Goal: Navigation & Orientation: Find specific page/section

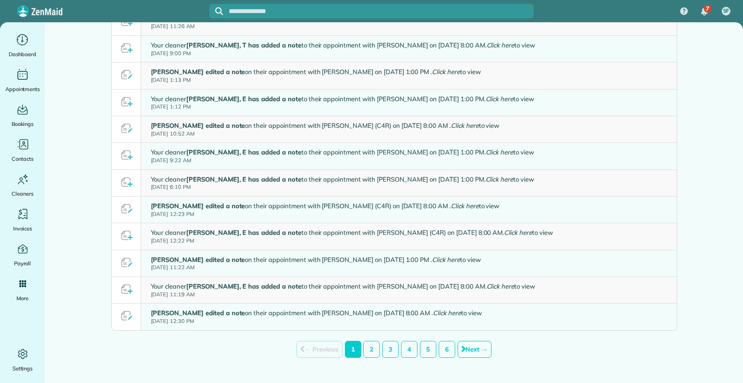
scroll to position [561, 0]
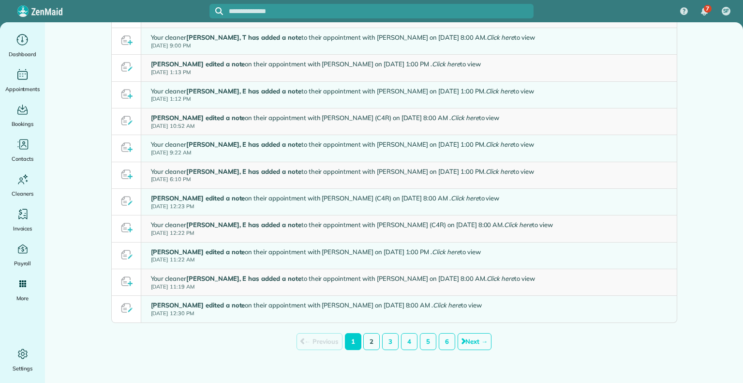
click at [367, 334] on link "2" at bounding box center [371, 341] width 16 height 17
click at [367, 345] on link "2" at bounding box center [371, 341] width 16 height 17
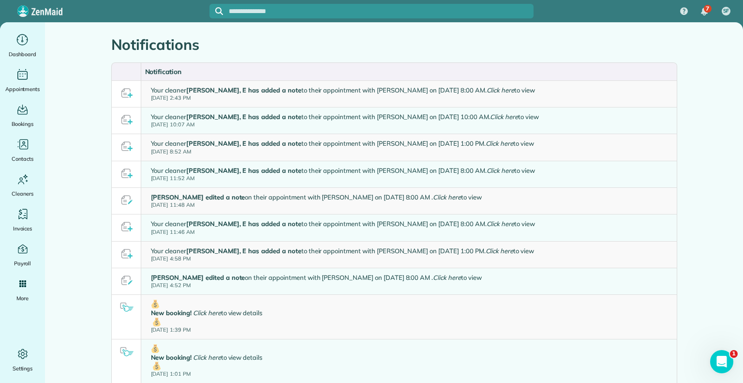
click at [327, 37] on h1 "Notifications" at bounding box center [394, 45] width 566 height 16
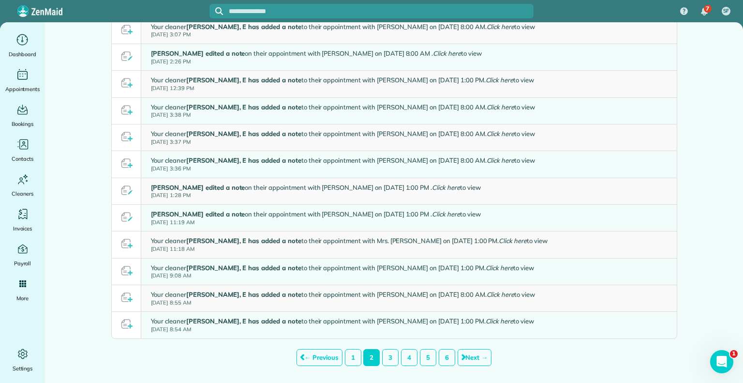
scroll to position [582, 0]
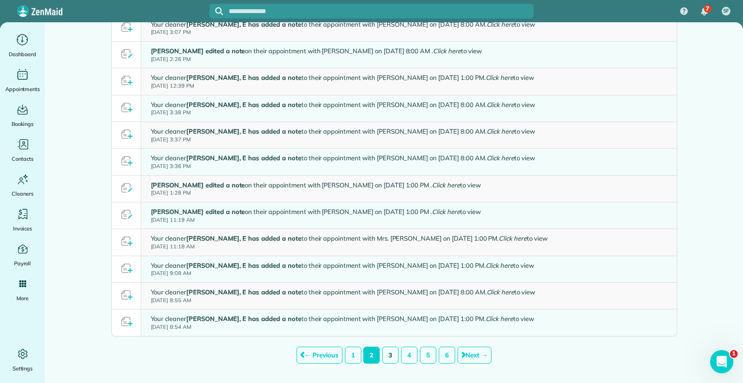
click at [384, 353] on link "3" at bounding box center [390, 354] width 16 height 17
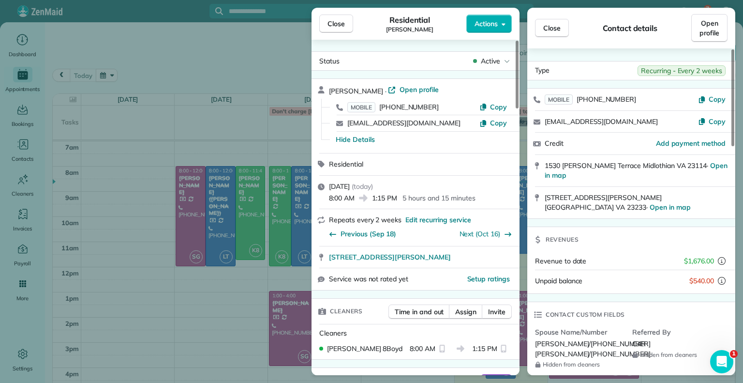
click at [163, 138] on div "Close Residential Jennifer Hunte Actions Status Active Jennifer Hunte · Open pr…" at bounding box center [371, 191] width 743 height 383
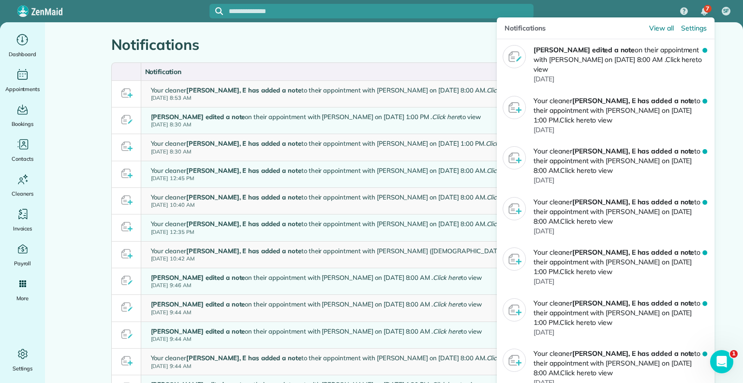
click at [706, 9] on span "7" at bounding box center [707, 9] width 3 height 8
click at [707, 6] on span "7" at bounding box center [707, 9] width 3 height 8
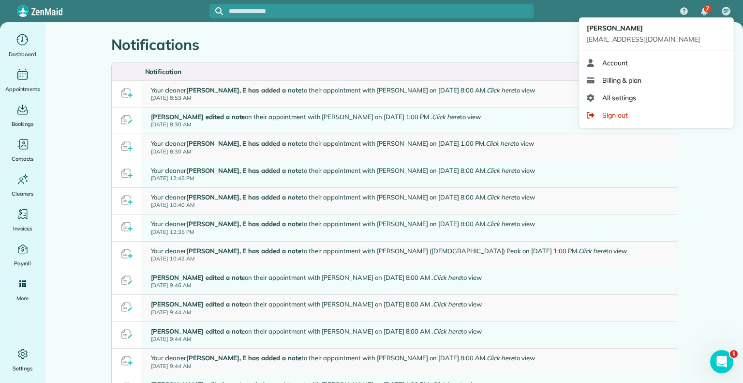
click at [717, 23] on div "Stephanie Floyd" at bounding box center [656, 28] width 139 height 11
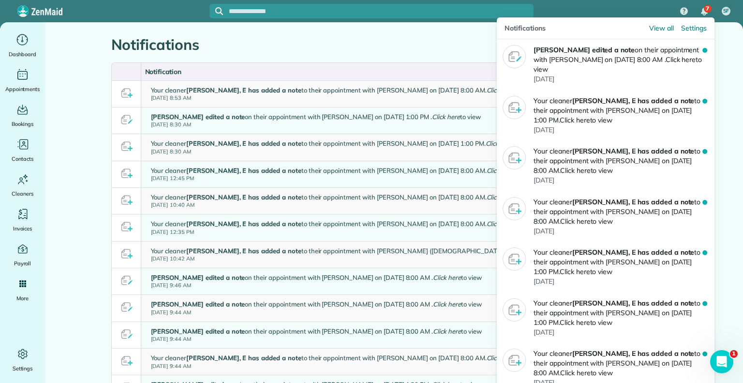
click at [706, 11] on span "7" at bounding box center [707, 9] width 3 height 8
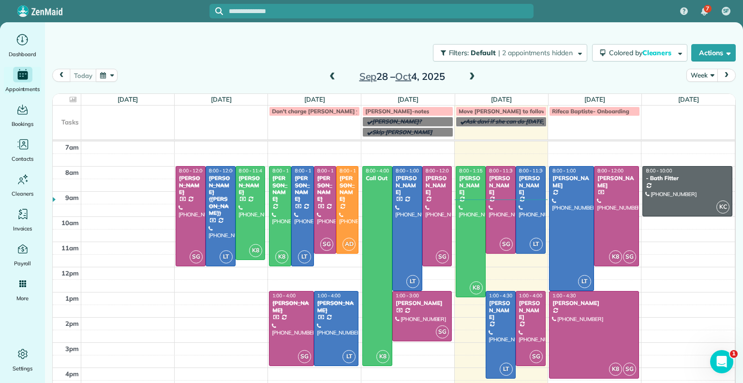
click at [467, 81] on span at bounding box center [472, 77] width 11 height 15
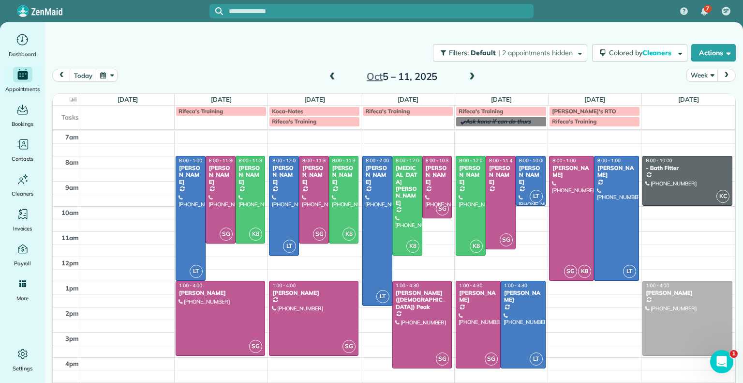
click at [467, 76] on span at bounding box center [472, 77] width 11 height 9
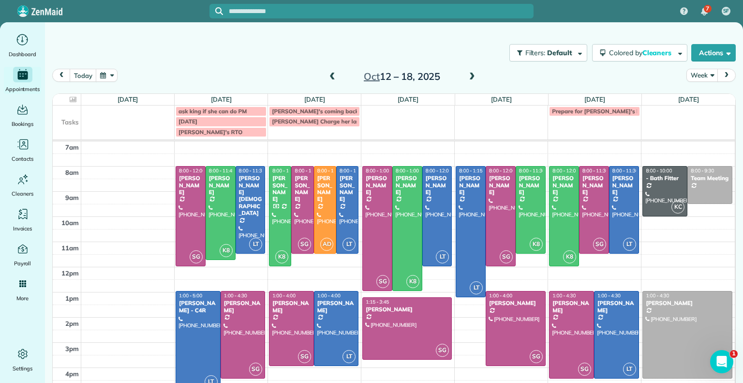
click at [329, 76] on span at bounding box center [332, 77] width 11 height 9
